Goal: Task Accomplishment & Management: Manage account settings

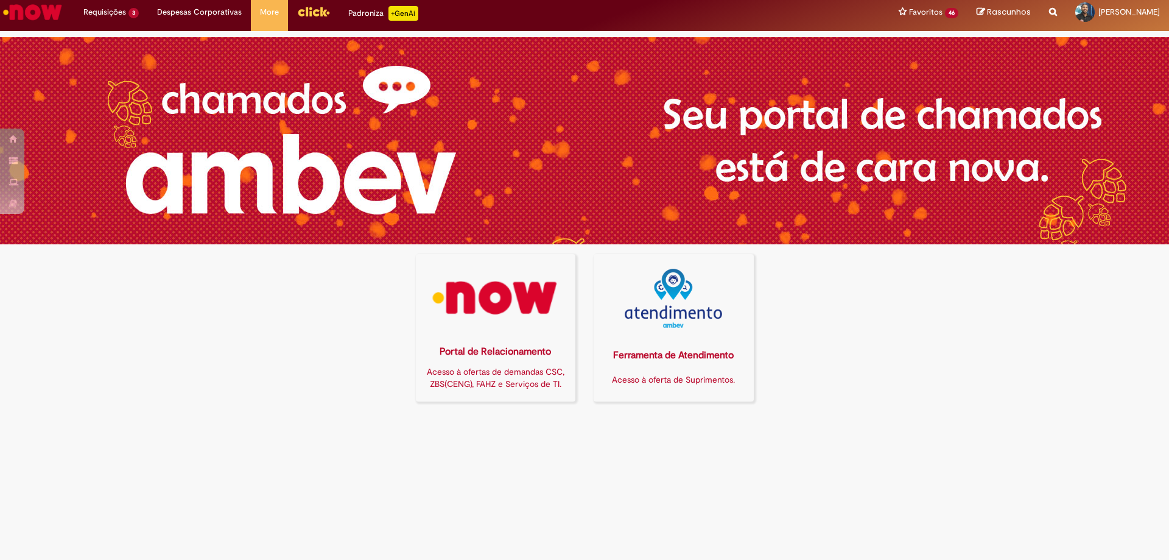
click at [533, 337] on div "Portal de Relacionamento Acesso à ofertas de demandas CSC, ZBS(CENG), FAHZ e Se…" at bounding box center [496, 366] width 146 height 59
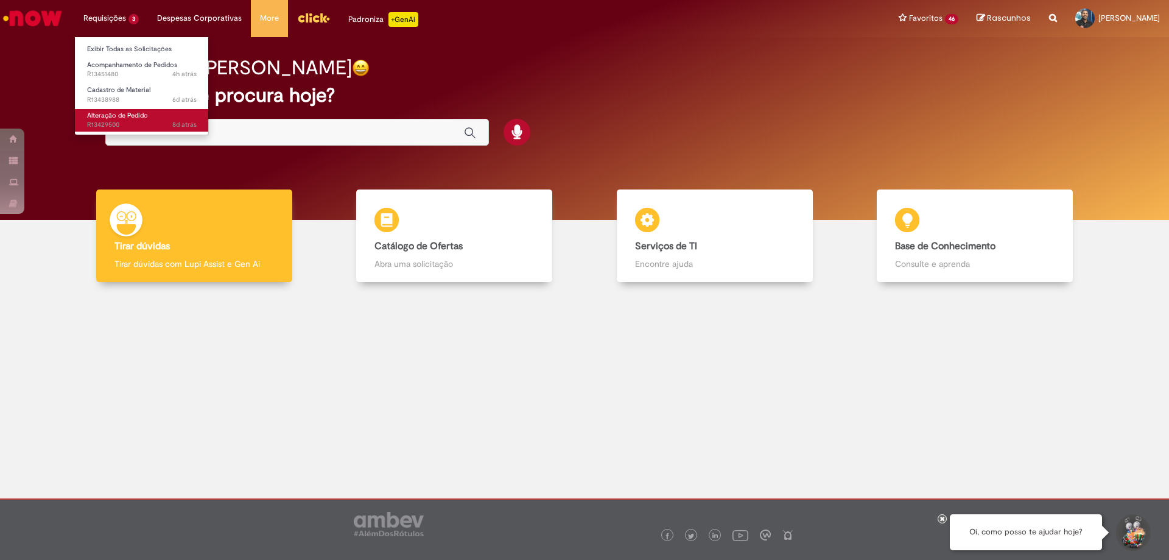
click at [105, 114] on span "Alteração de Pedido" at bounding box center [117, 115] width 61 height 9
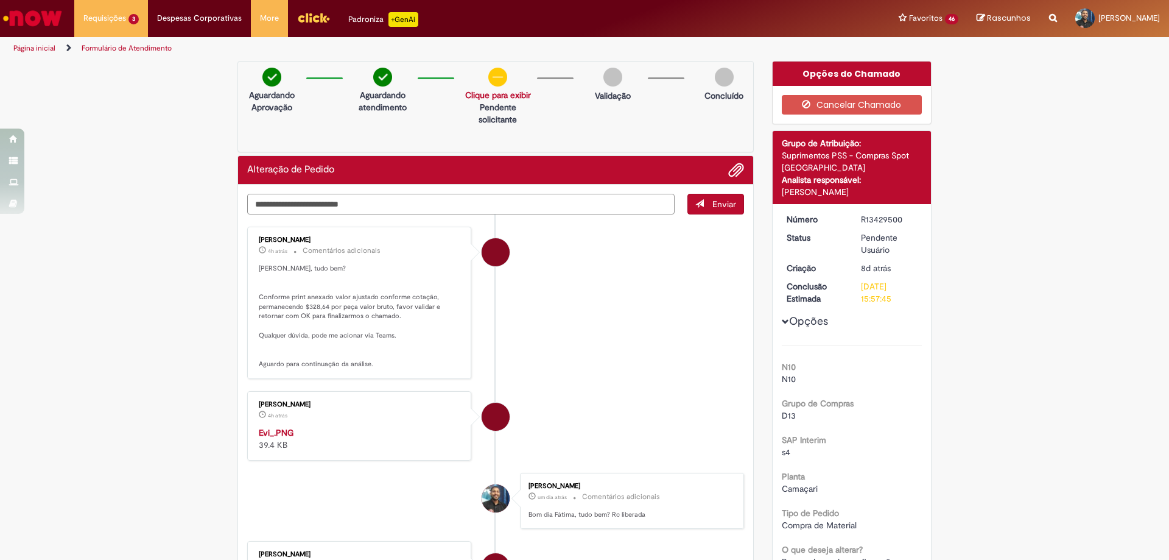
click at [375, 197] on textarea "Digite sua mensagem aqui..." at bounding box center [460, 204] width 427 height 21
click at [462, 207] on textarea "**********" at bounding box center [460, 204] width 427 height 21
type textarea "**********"
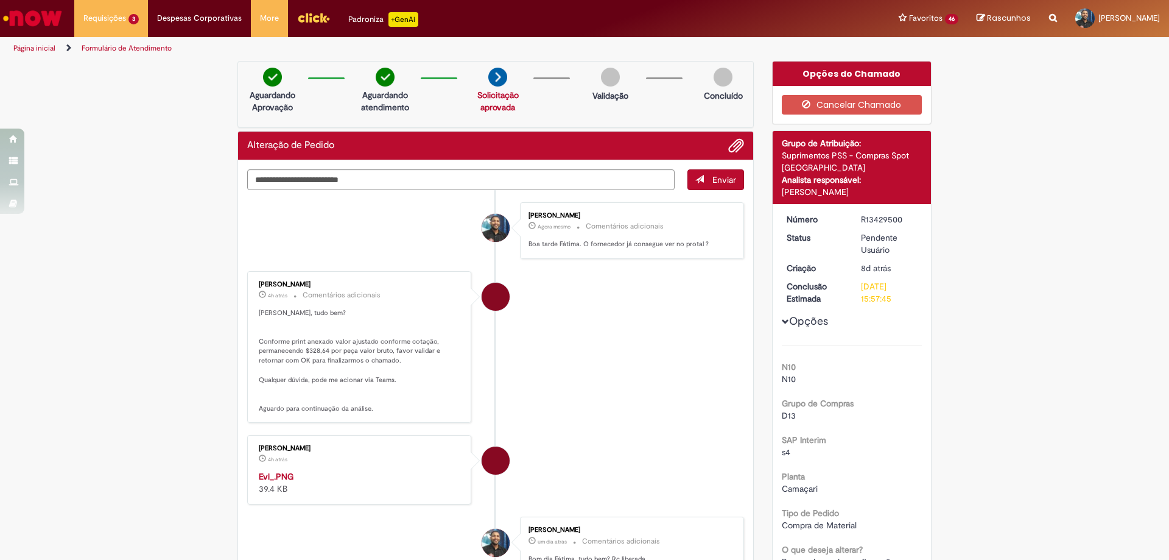
click at [710, 190] on div "Enviar [PERSON_NAME] Agora mesmo Agora mesmo Comentários adicionais Boa tarde F…" at bounding box center [495, 179] width 497 height 21
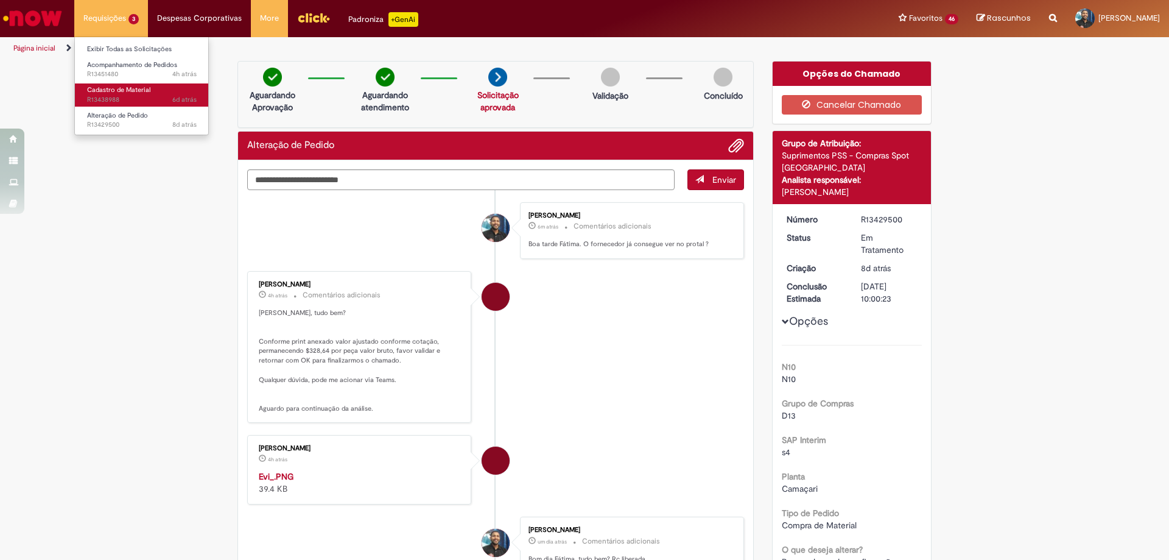
click at [119, 90] on span "Cadastro de Material" at bounding box center [118, 89] width 63 height 9
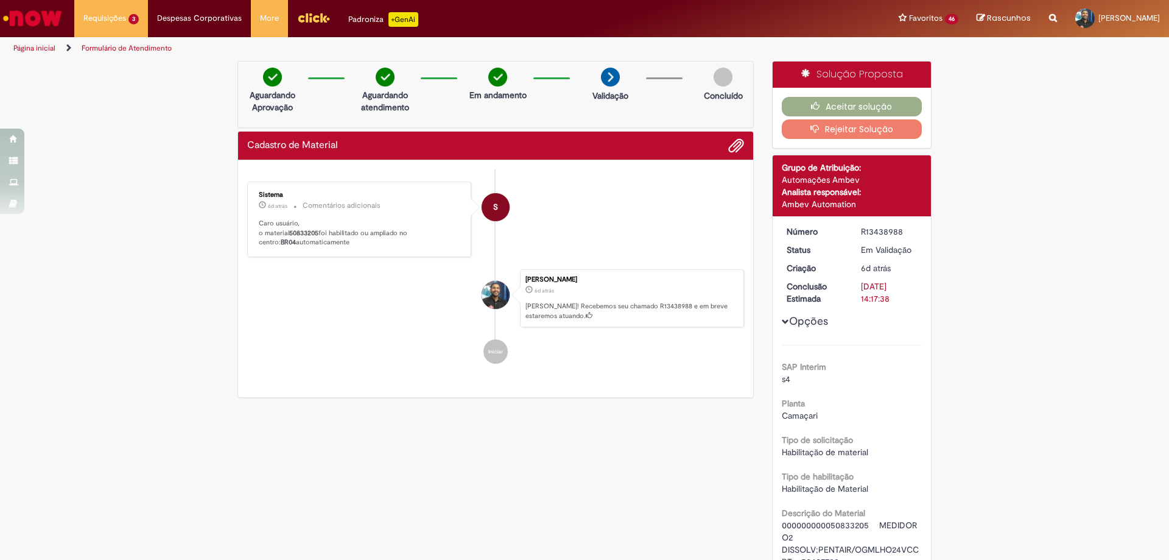
click at [1036, 407] on div "Verificar Código de Barras Aguardando Aprovação Aguardando atendimento Em andam…" at bounding box center [584, 493] width 1169 height 864
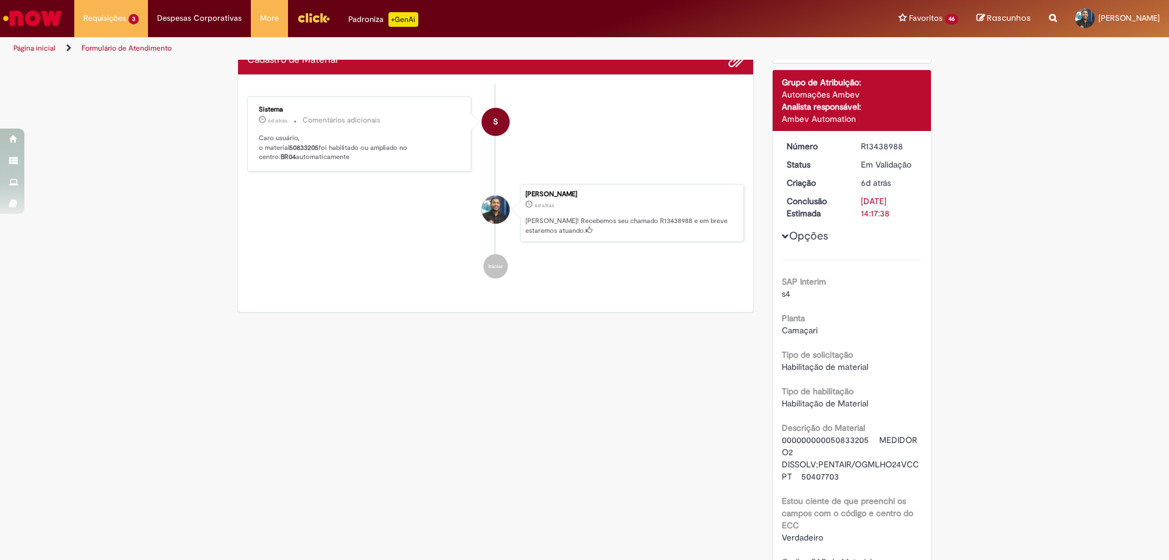
scroll to position [237, 0]
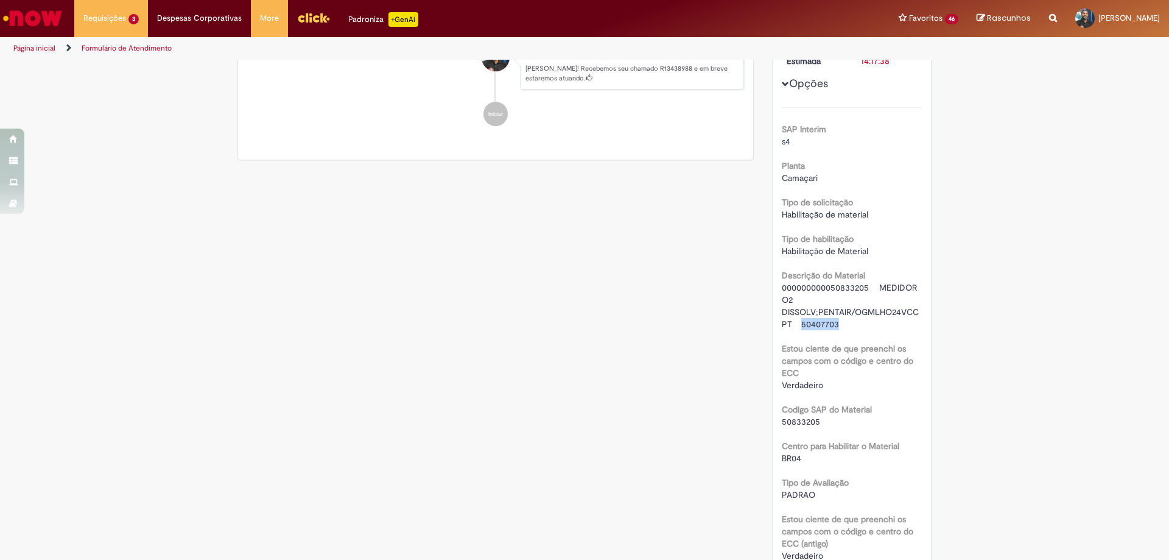
drag, startPoint x: 795, startPoint y: 323, endPoint x: 835, endPoint y: 323, distance: 40.2
click at [835, 323] on div "000000000050833205 MEDIDOR O2 DISSOLV;PENTAIR/OGMLHO24VCC PT 50407703" at bounding box center [852, 305] width 141 height 49
copy span "50407703"
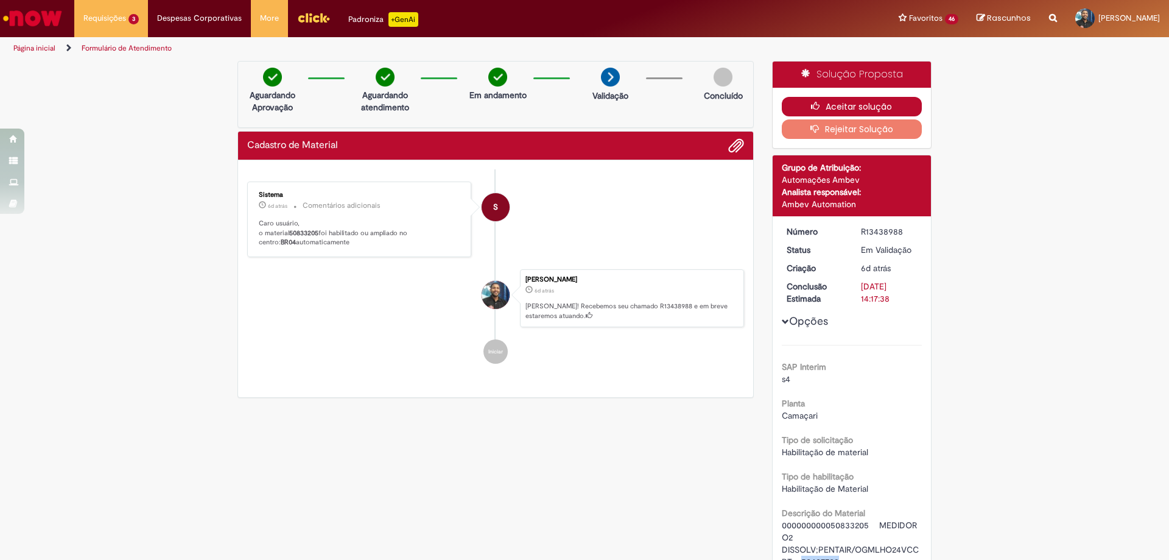
click at [859, 105] on button "Aceitar solução" at bounding box center [852, 106] width 141 height 19
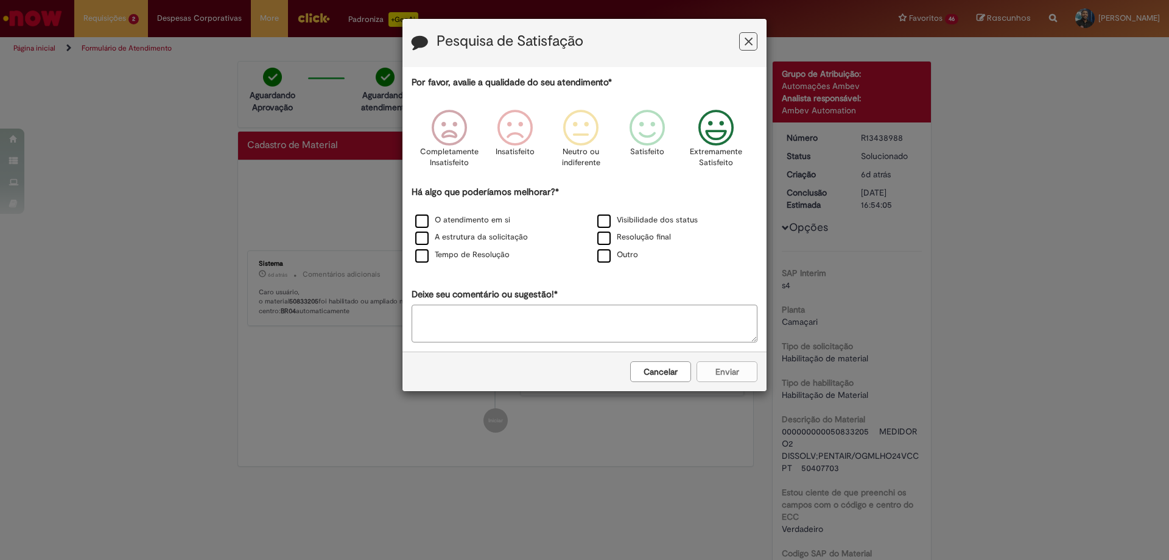
click at [717, 130] on icon "Feedback" at bounding box center [717, 128] width 46 height 37
click at [605, 235] on label "Resolução final" at bounding box center [634, 237] width 74 height 12
drag, startPoint x: 730, startPoint y: 376, endPoint x: 721, endPoint y: 367, distance: 13.4
click at [730, 376] on button "Enviar" at bounding box center [727, 371] width 61 height 21
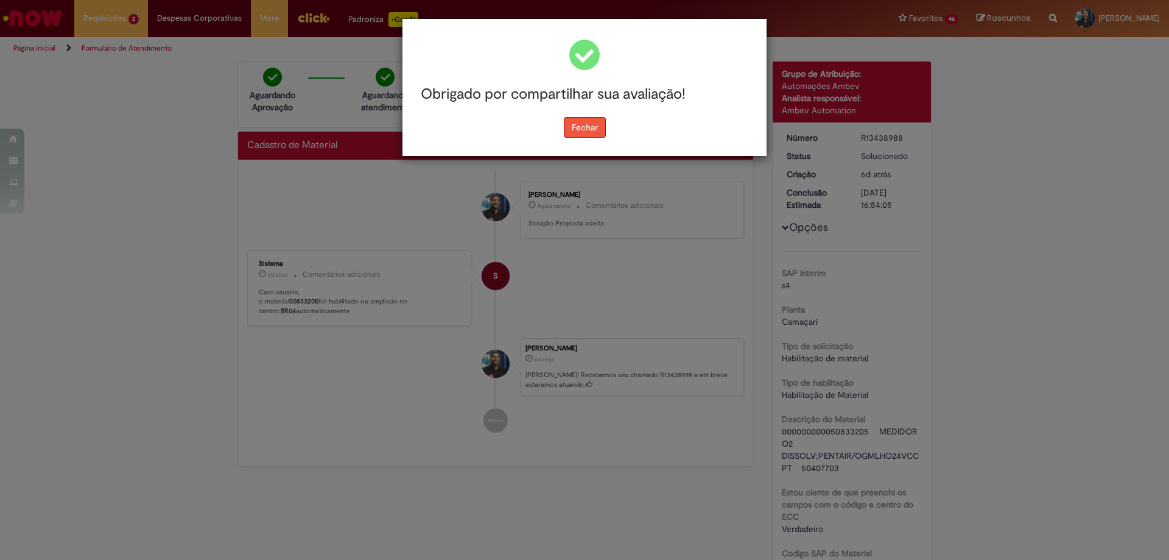
click at [588, 127] on button "Fechar" at bounding box center [585, 127] width 42 height 21
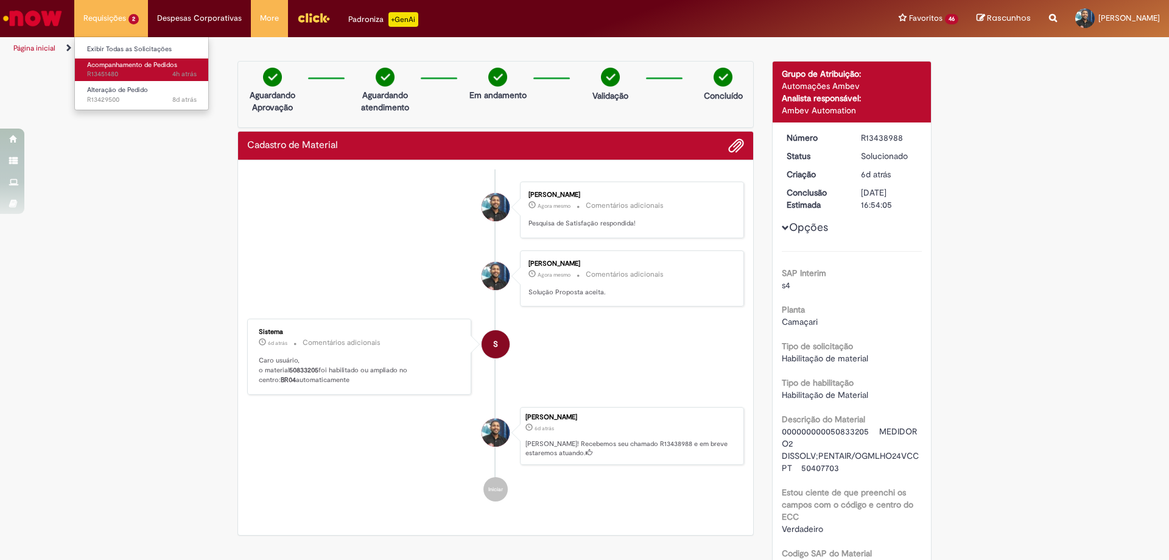
click at [121, 77] on span "4h atrás 4 horas atrás R13451480" at bounding box center [142, 74] width 110 height 10
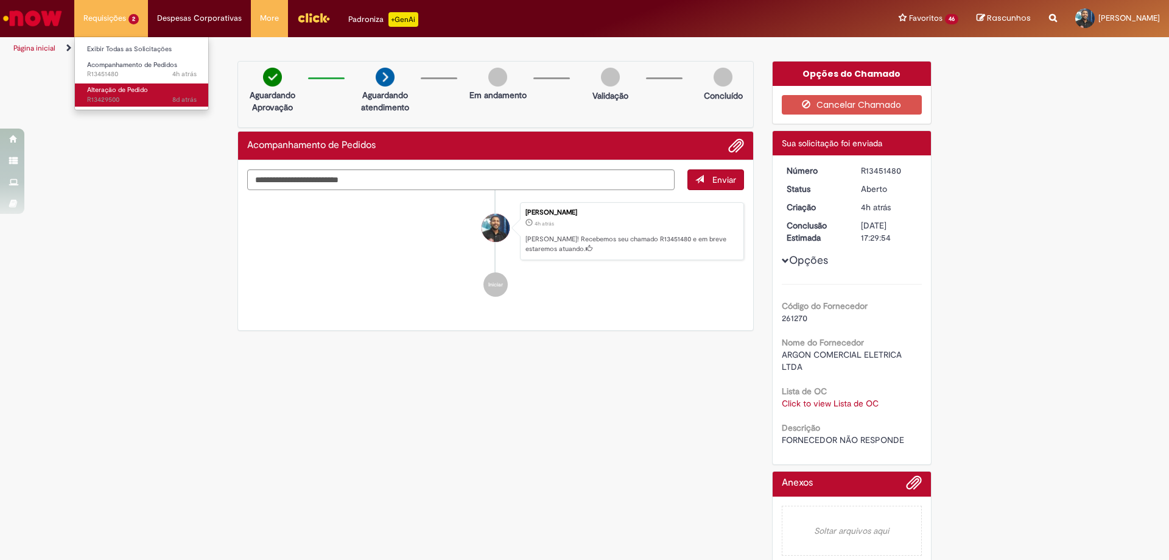
click at [115, 97] on span "8d atrás 8 dias atrás R13429500" at bounding box center [142, 100] width 110 height 10
